Goal: Transaction & Acquisition: Purchase product/service

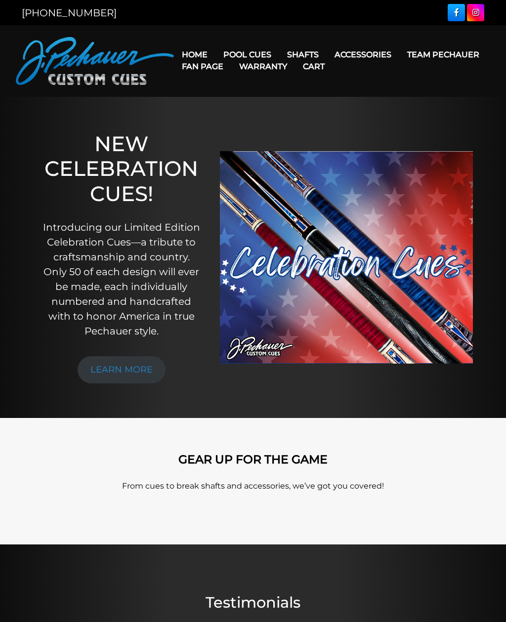
click at [306, 89] on link "JP Series (T) – NEW" at bounding box center [277, 83] width 122 height 14
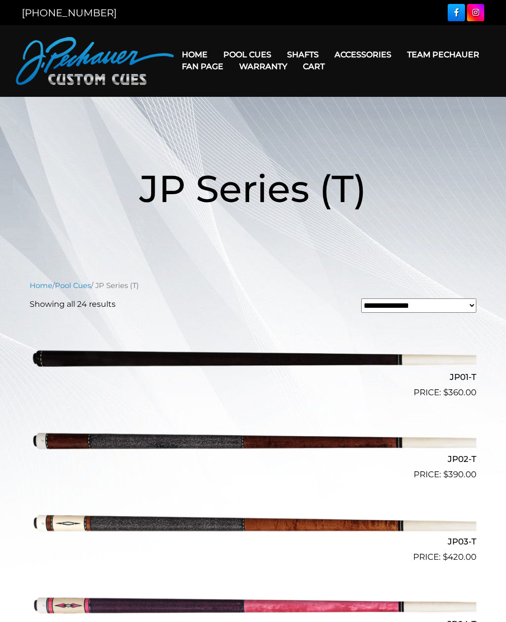
click at [370, 70] on link "Rogue 2 Carbon Fiber Shaft" at bounding box center [365, 69] width 170 height 14
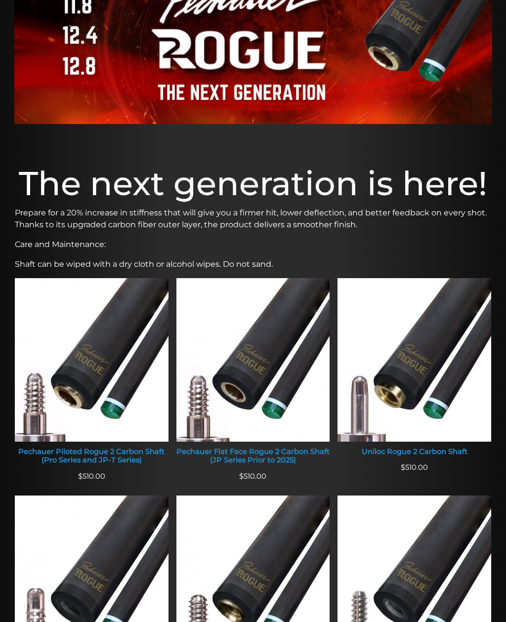
scroll to position [155, 0]
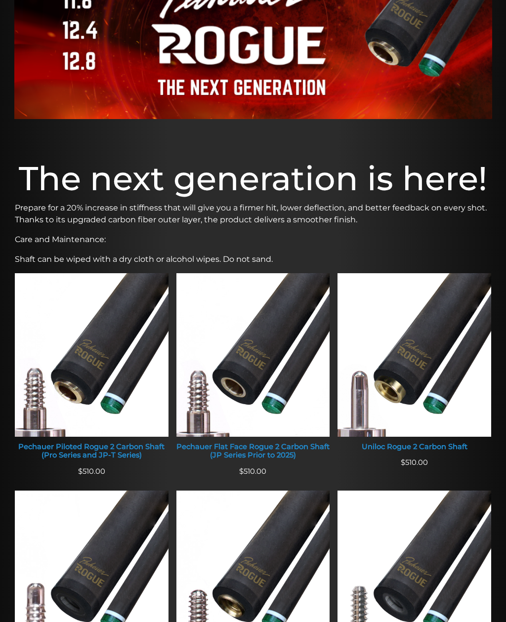
click at [118, 349] on img at bounding box center [92, 355] width 154 height 164
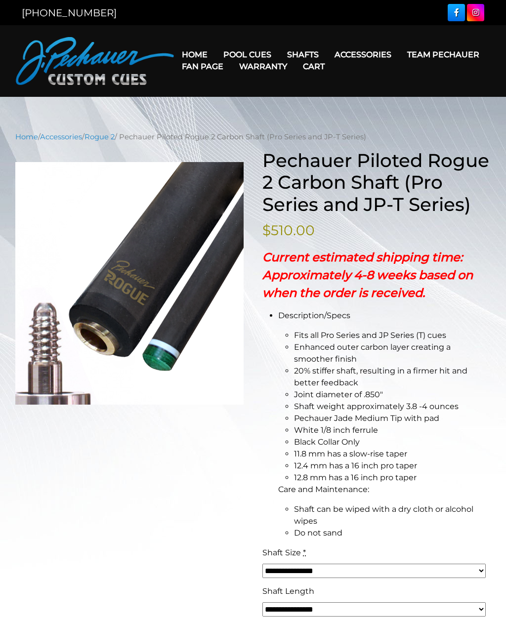
click at [289, 118] on link "Champion Collection" at bounding box center [277, 111] width 122 height 14
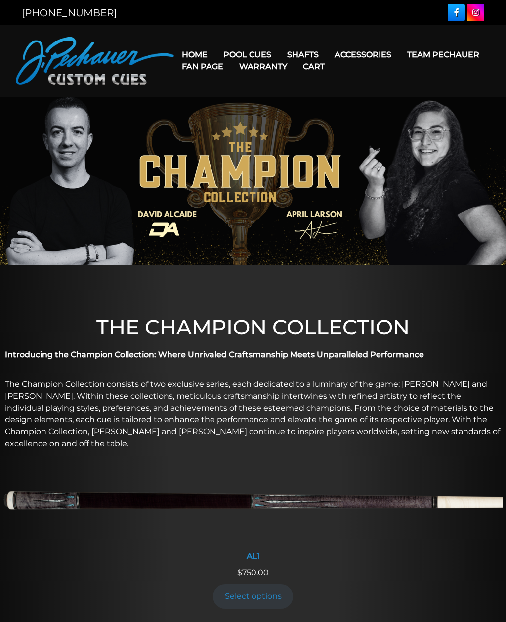
click at [249, 126] on img at bounding box center [253, 181] width 506 height 168
click at [274, 131] on link "Cues for a Cause" at bounding box center [277, 125] width 122 height 14
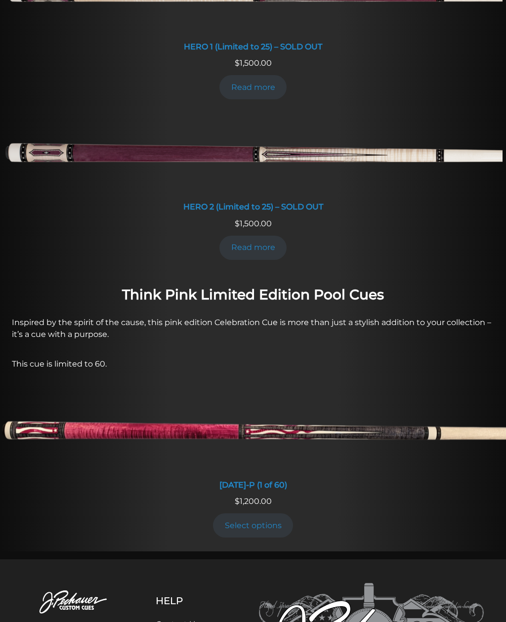
scroll to position [538, 0]
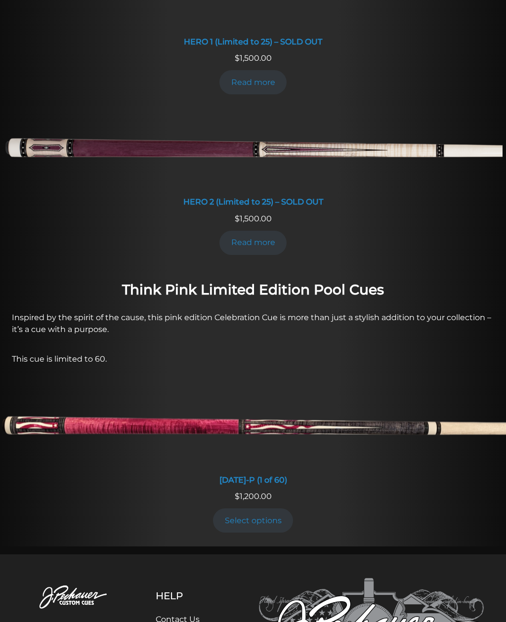
click at [270, 519] on link "Select options" at bounding box center [253, 520] width 80 height 24
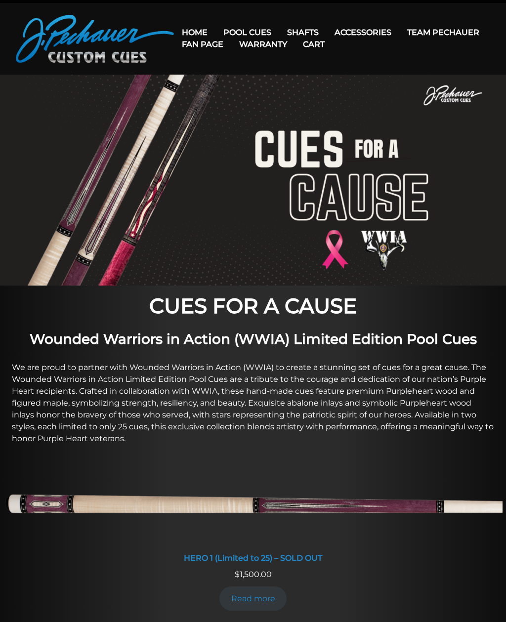
scroll to position [0, 0]
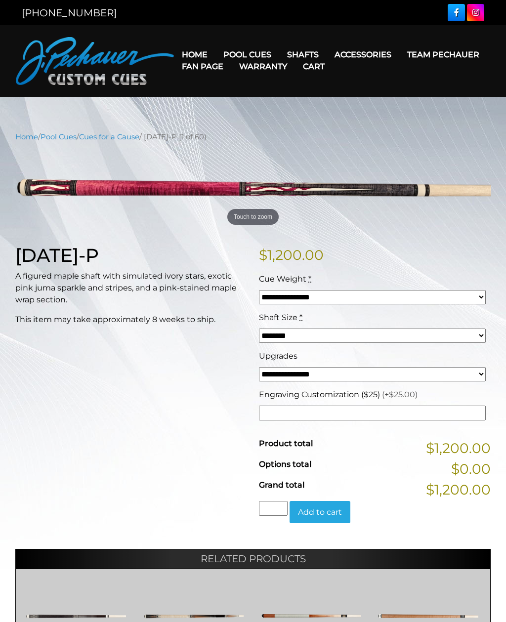
click at [476, 295] on select "**********" at bounding box center [372, 297] width 227 height 14
click at [470, 376] on select "**********" at bounding box center [372, 374] width 227 height 14
click at [368, 73] on link "Rogue 2 Carbon Fiber Shaft" at bounding box center [365, 69] width 170 height 14
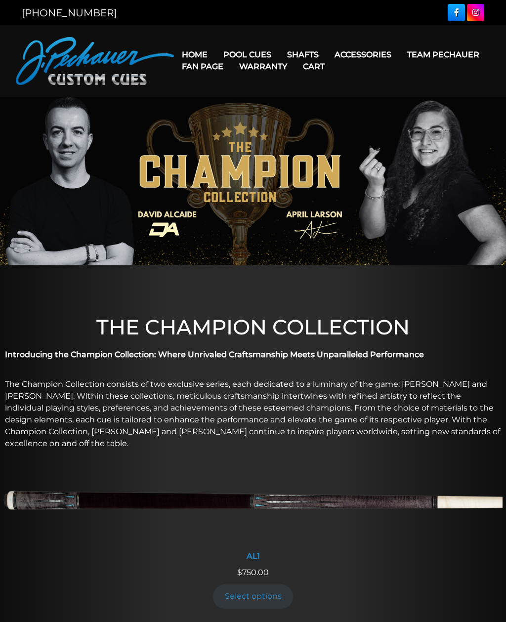
click at [314, 160] on link "Brett Favre Ltd Edition Cue" at bounding box center [277, 153] width 122 height 14
click at [362, 118] on link "Cases" at bounding box center [381, 111] width 107 height 14
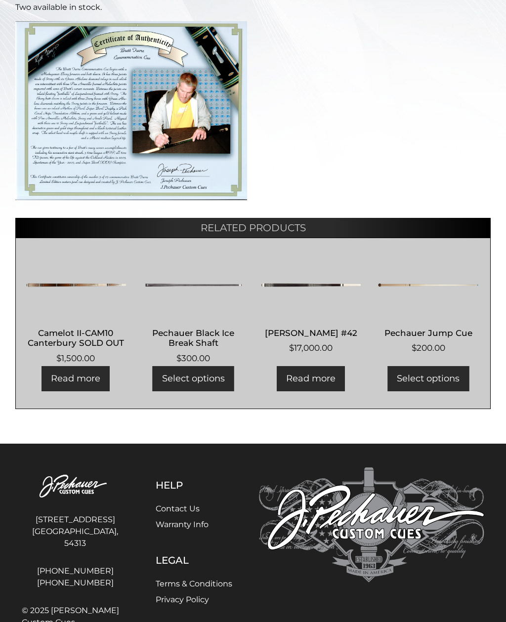
scroll to position [344, 0]
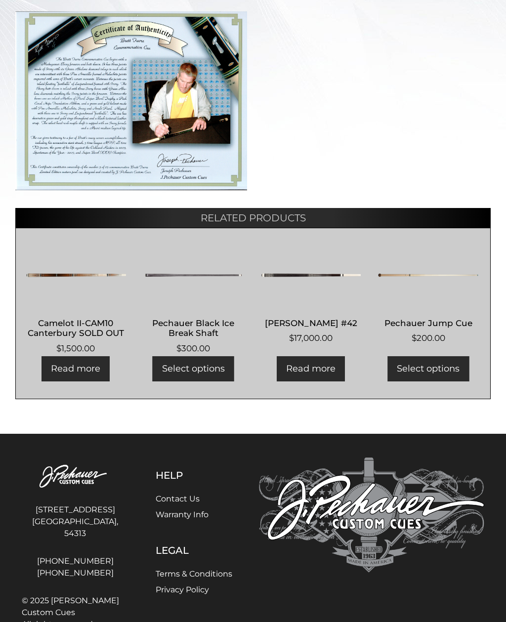
click at [311, 326] on h2 "Joseph Pechauer #42" at bounding box center [311, 323] width 100 height 18
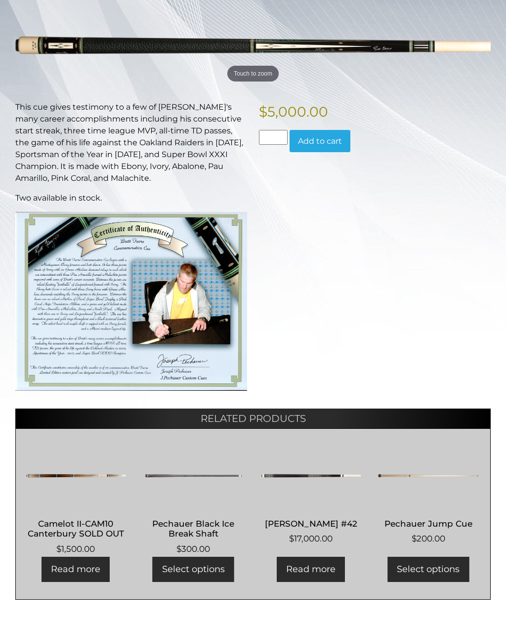
scroll to position [0, 0]
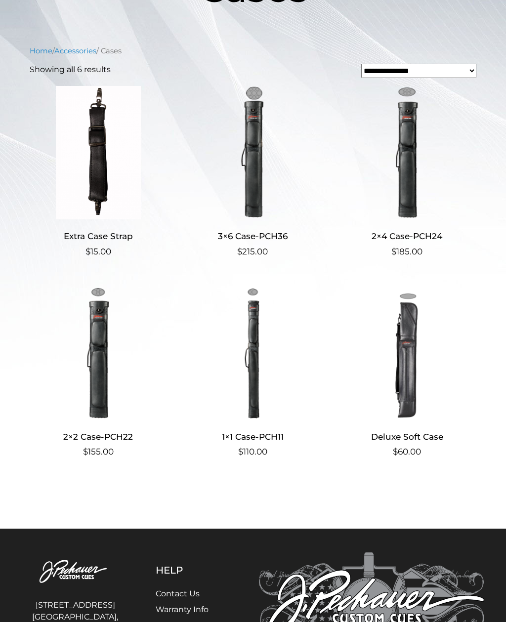
scroll to position [199, 0]
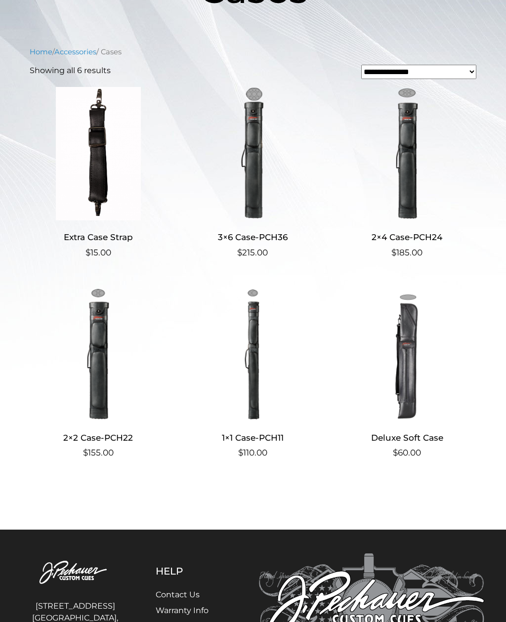
click at [101, 350] on img at bounding box center [98, 353] width 137 height 133
click at [113, 338] on img at bounding box center [98, 353] width 137 height 133
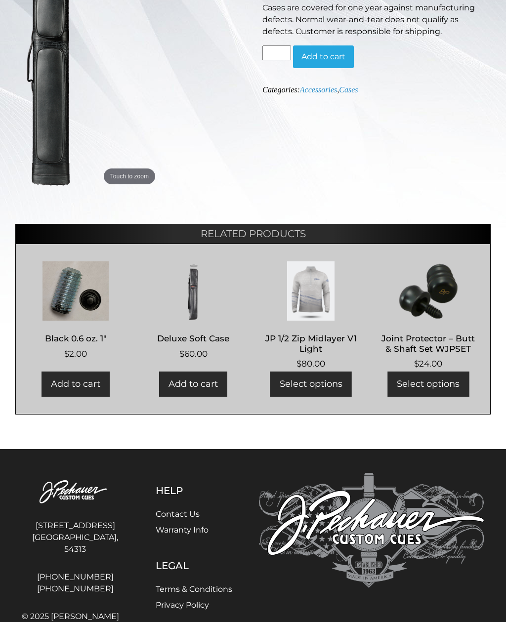
scroll to position [248, 0]
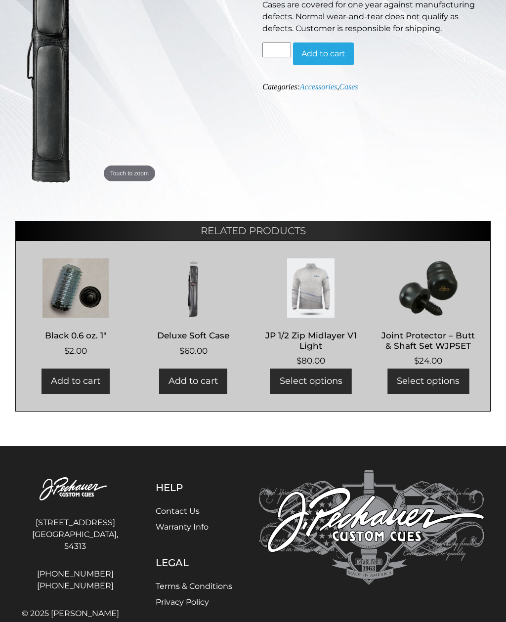
click at [200, 299] on img at bounding box center [193, 287] width 100 height 59
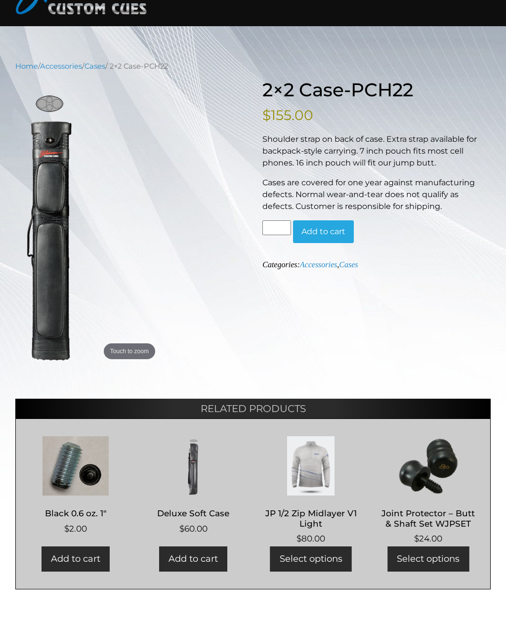
scroll to position [70, 0]
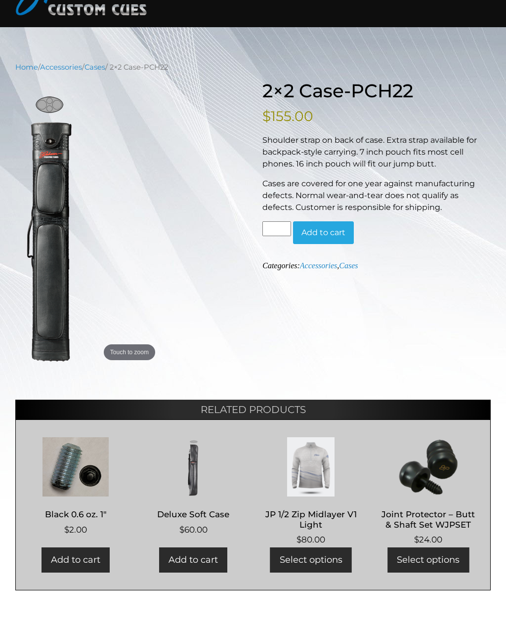
click at [320, 230] on button "Add to cart" at bounding box center [323, 232] width 61 height 23
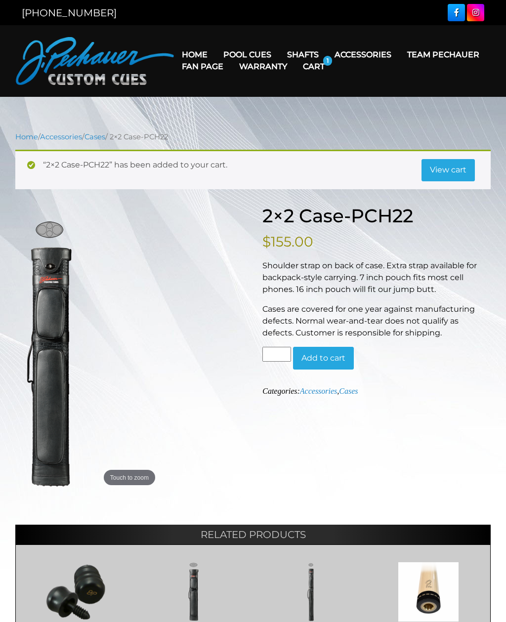
click at [456, 159] on link "View cart" at bounding box center [447, 170] width 53 height 23
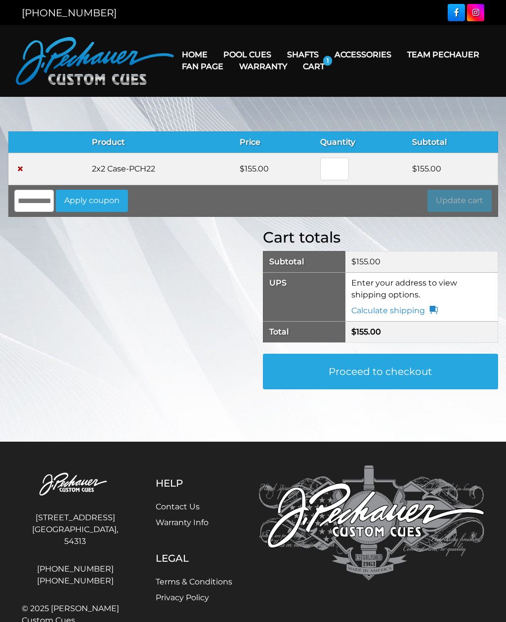
click at [403, 285] on td "**********" at bounding box center [421, 296] width 153 height 49
click at [433, 312] on link "Calculate shipping" at bounding box center [394, 311] width 86 height 12
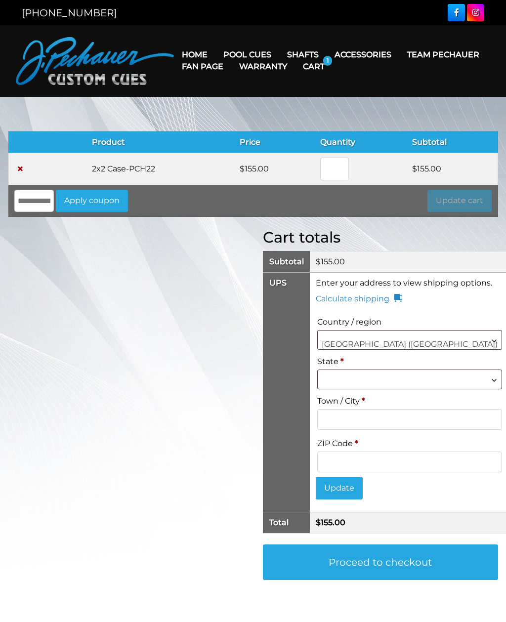
click at [413, 389] on span at bounding box center [409, 380] width 185 height 20
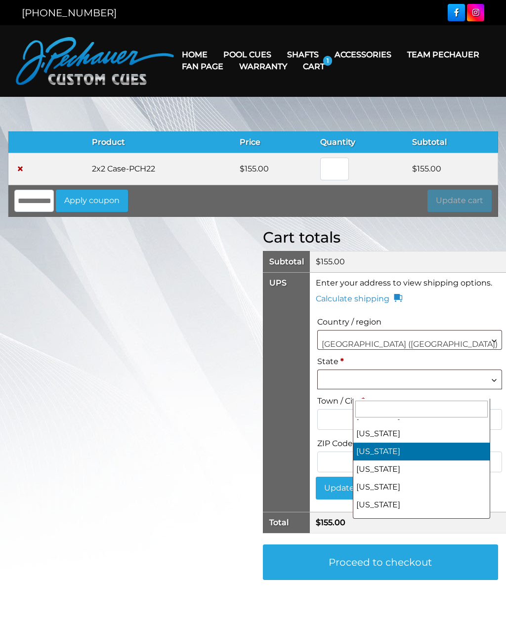
select select "**"
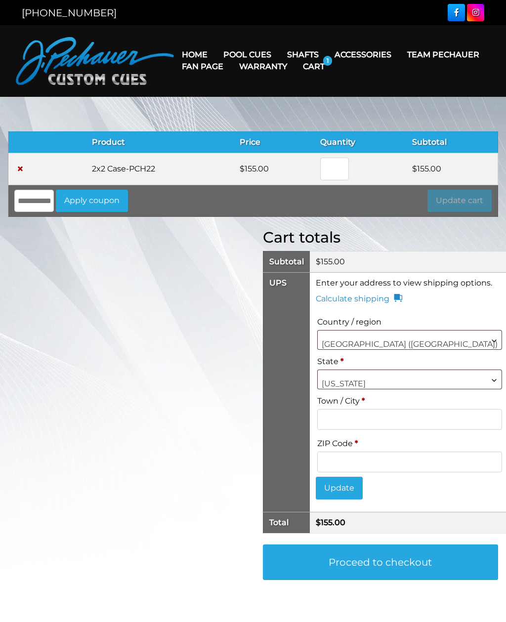
click at [429, 428] on input "Town / City *" at bounding box center [409, 419] width 185 height 21
type input "*******"
click at [422, 469] on input "ZIP Code *" at bounding box center [409, 462] width 185 height 21
type input "*****"
click at [363, 499] on button "Update" at bounding box center [339, 488] width 47 height 23
